Goal: Transaction & Acquisition: Obtain resource

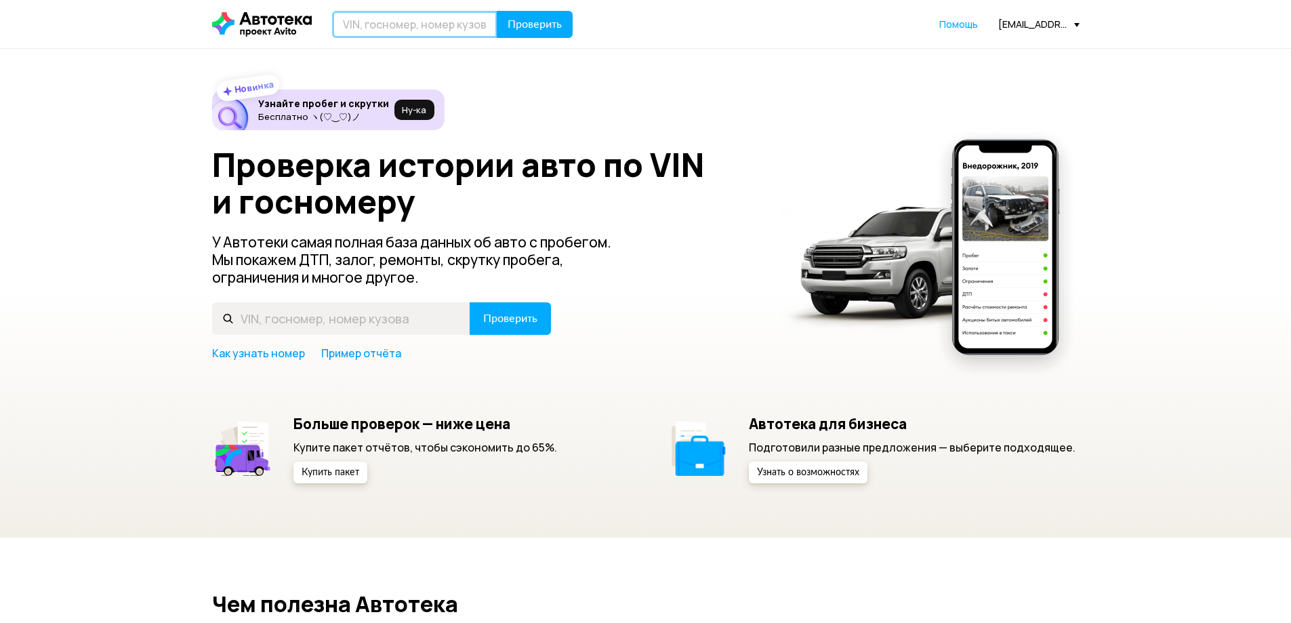
click at [361, 12] on input "text" at bounding box center [414, 24] width 165 height 27
type input "Т087АЕ161"
click at [497, 11] on button "Проверить" at bounding box center [535, 24] width 76 height 27
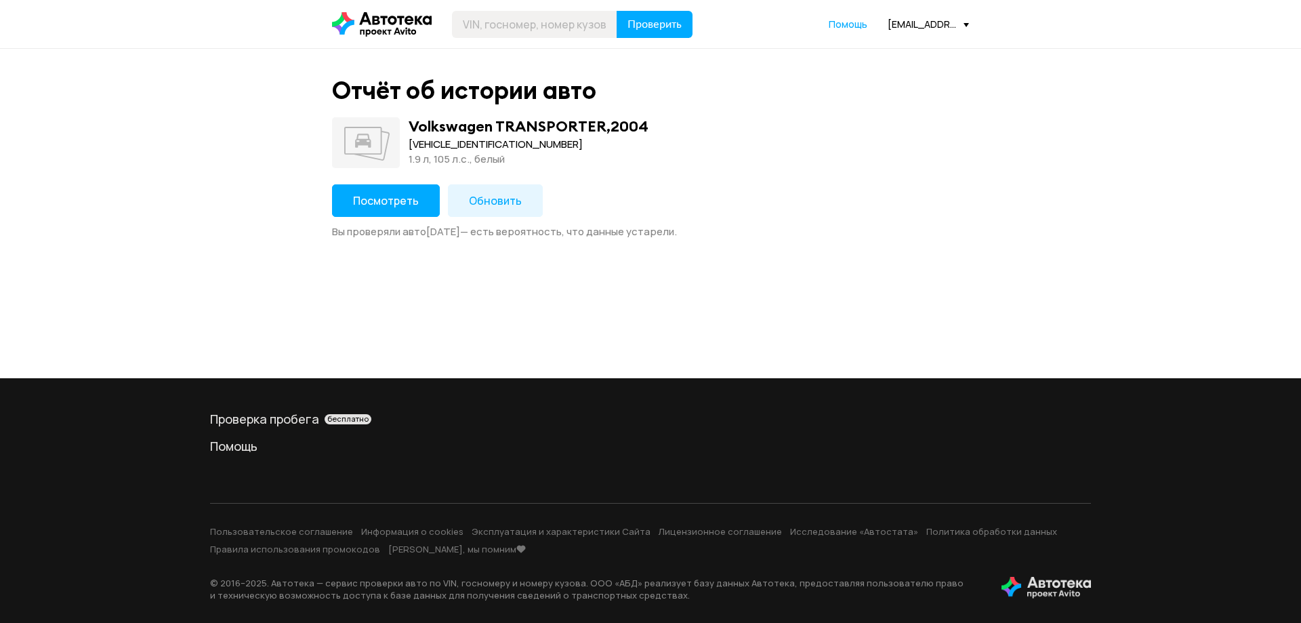
click at [469, 142] on div "[VEHICLE_IDENTIFICATION_NUMBER]" at bounding box center [529, 144] width 240 height 15
copy div "[VEHICLE_IDENTIFICATION_NUMBER]"
click at [461, 146] on div "[VEHICLE_IDENTIFICATION_NUMBER]" at bounding box center [529, 144] width 240 height 15
click at [464, 142] on div "[VEHICLE_IDENTIFICATION_NUMBER]" at bounding box center [529, 144] width 240 height 15
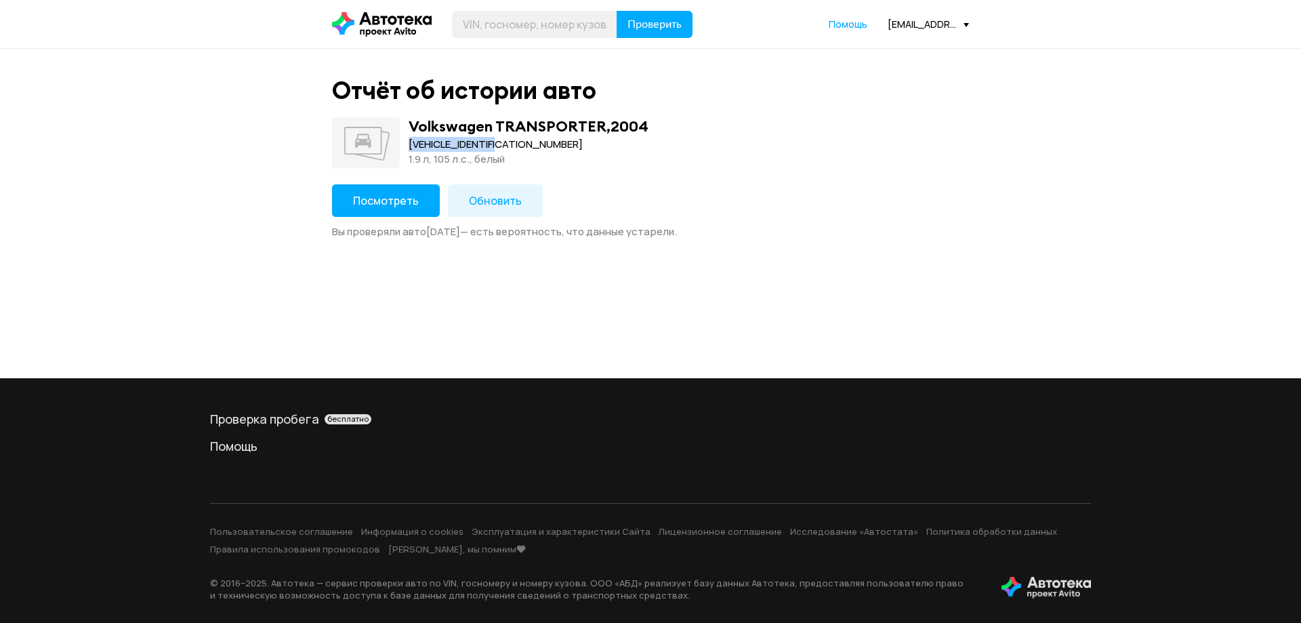
click at [464, 142] on div "[VEHICLE_IDENTIFICATION_NUMBER]" at bounding box center [529, 144] width 240 height 15
click at [489, 203] on span "Обновить" at bounding box center [495, 200] width 53 height 15
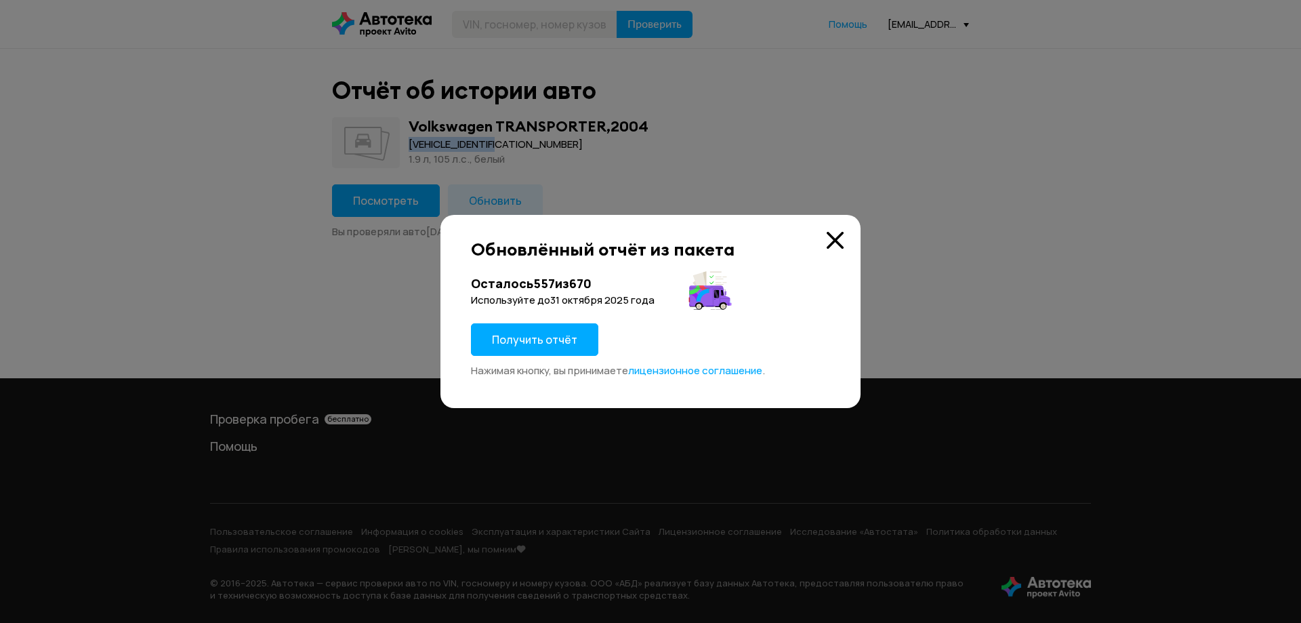
click at [543, 343] on span "Получить отчёт" at bounding box center [534, 339] width 85 height 15
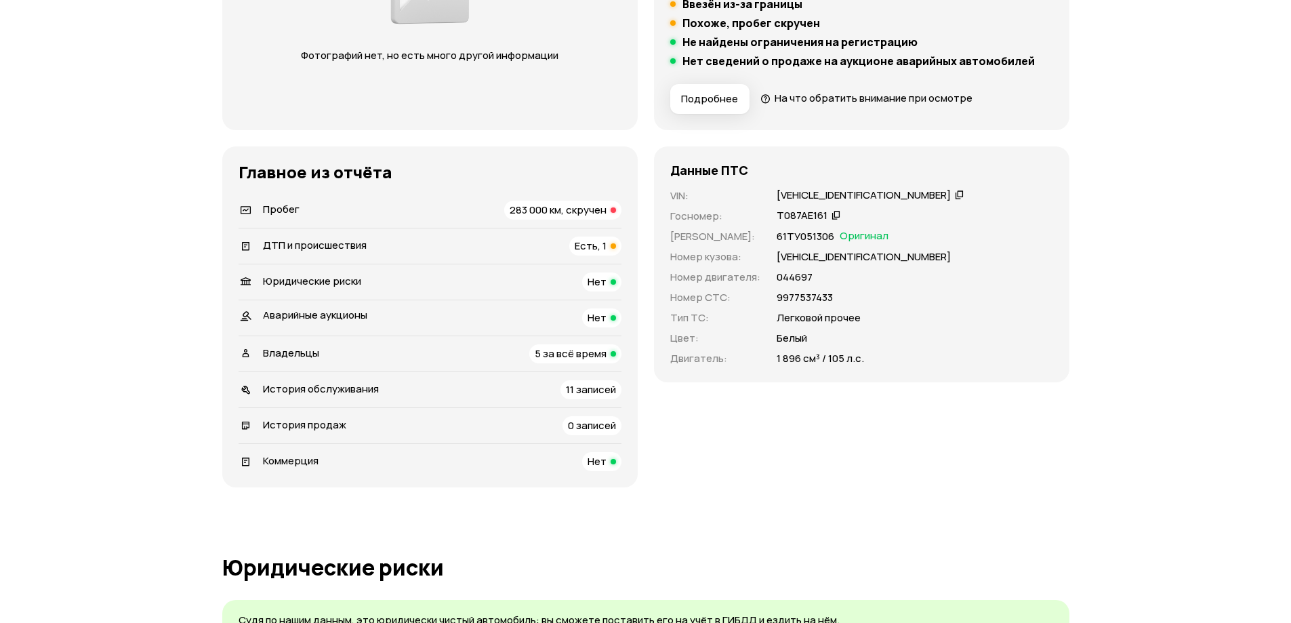
scroll to position [281, 0]
